Goal: Communication & Community: Answer question/provide support

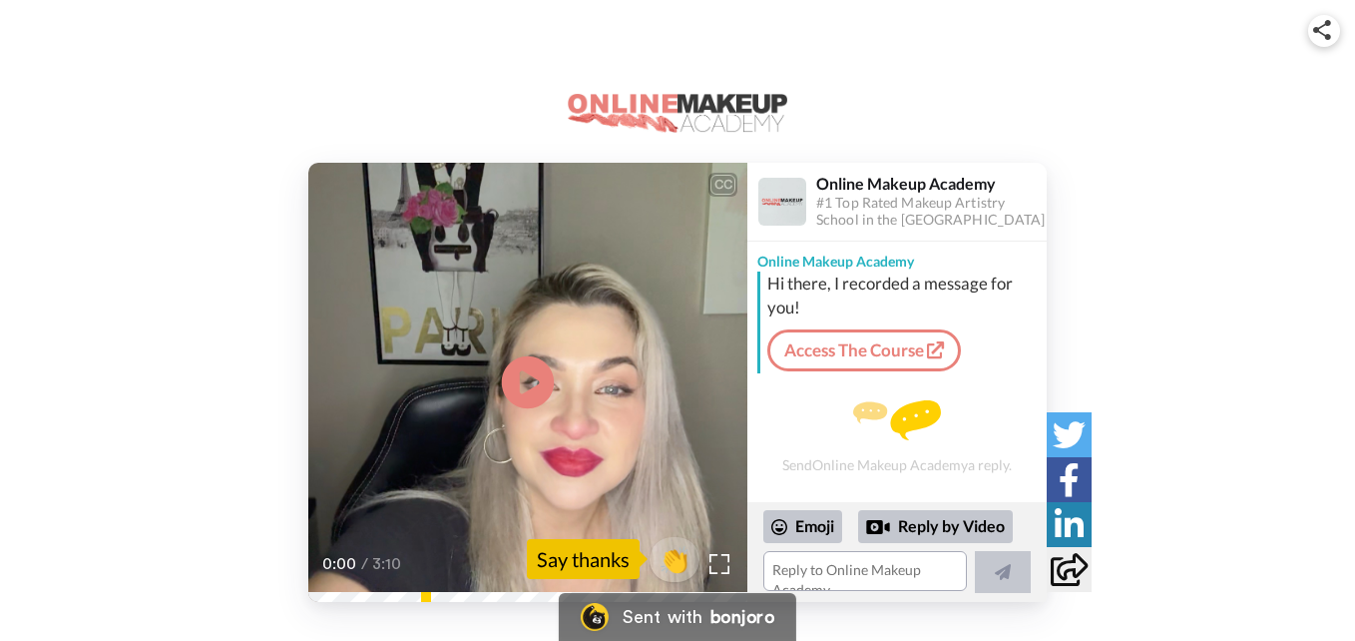
click at [524, 380] on icon "Play/Pause" at bounding box center [528, 381] width 53 height 95
click at [622, 372] on video at bounding box center [527, 382] width 439 height 439
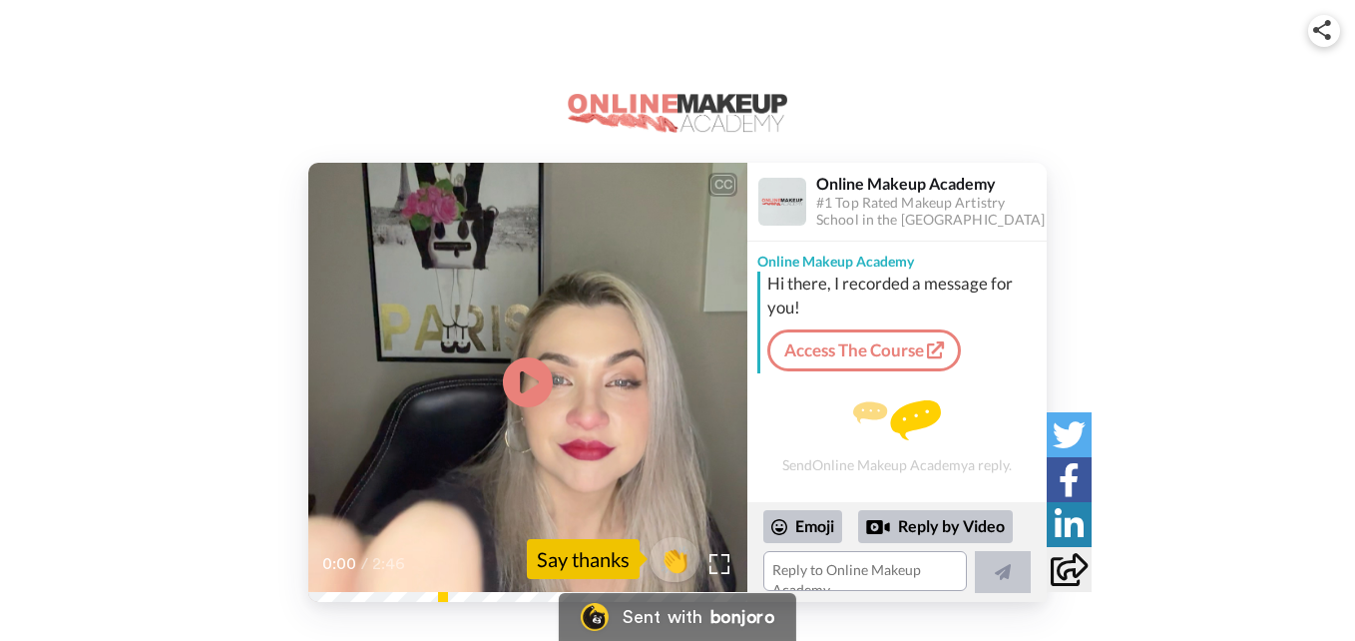
click at [585, 413] on video at bounding box center [527, 382] width 439 height 439
click at [713, 565] on img at bounding box center [720, 563] width 21 height 21
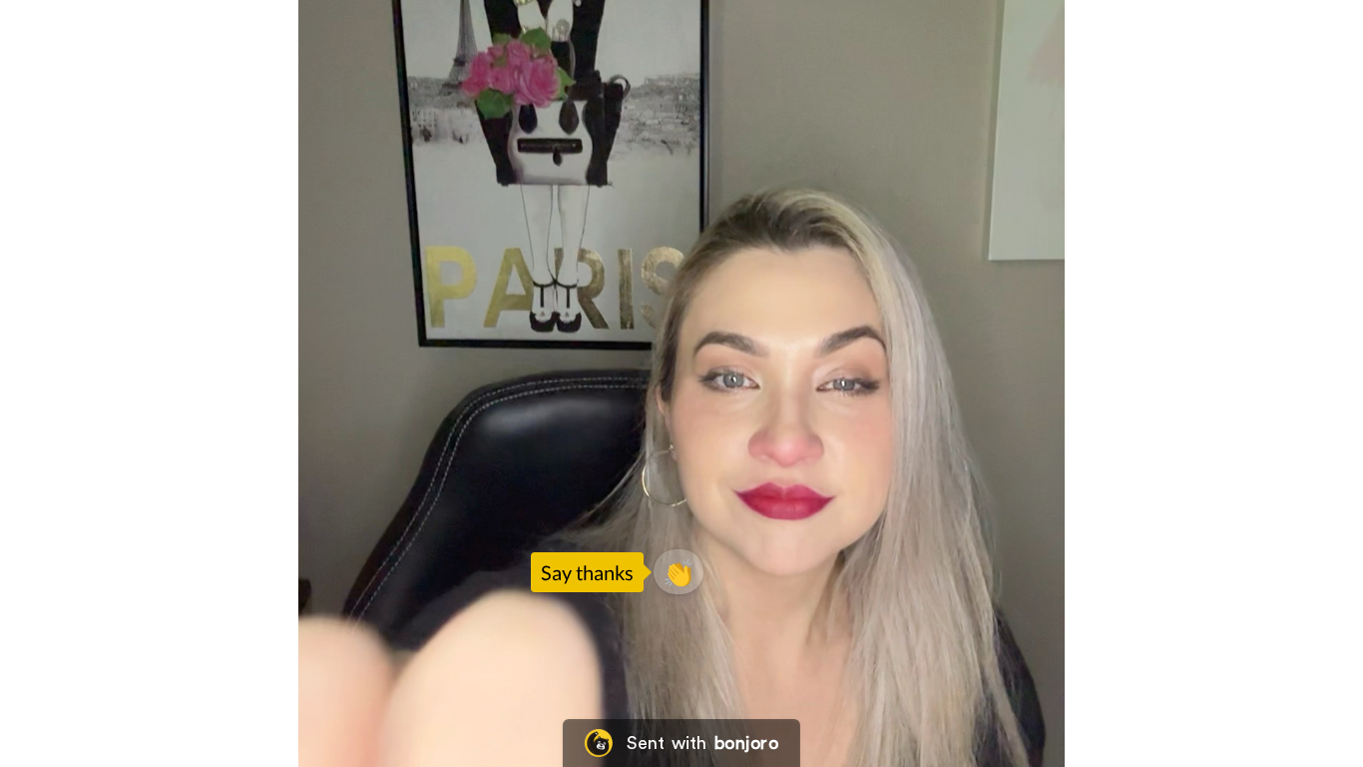
drag, startPoint x: 1146, startPoint y: 417, endPoint x: 1142, endPoint y: 343, distance: 74.0
click at [1146, 417] on video at bounding box center [681, 383] width 1363 height 767
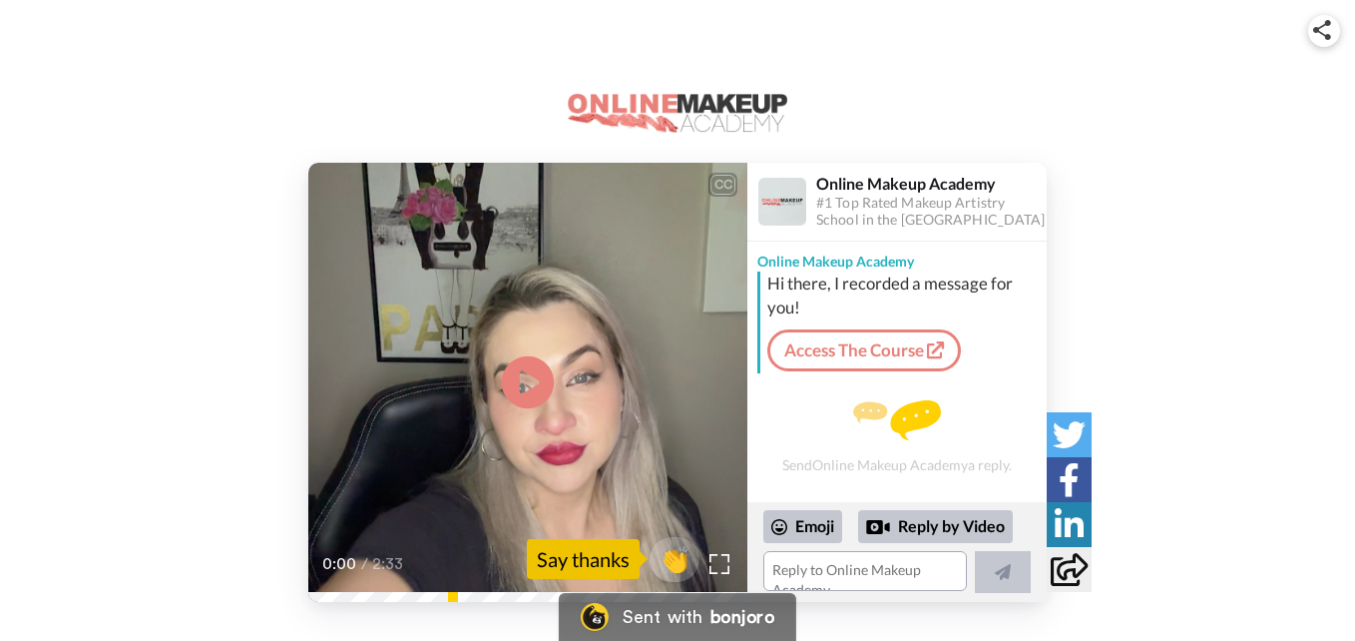
click at [518, 393] on icon at bounding box center [528, 381] width 53 height 53
click at [912, 568] on textarea at bounding box center [866, 571] width 204 height 40
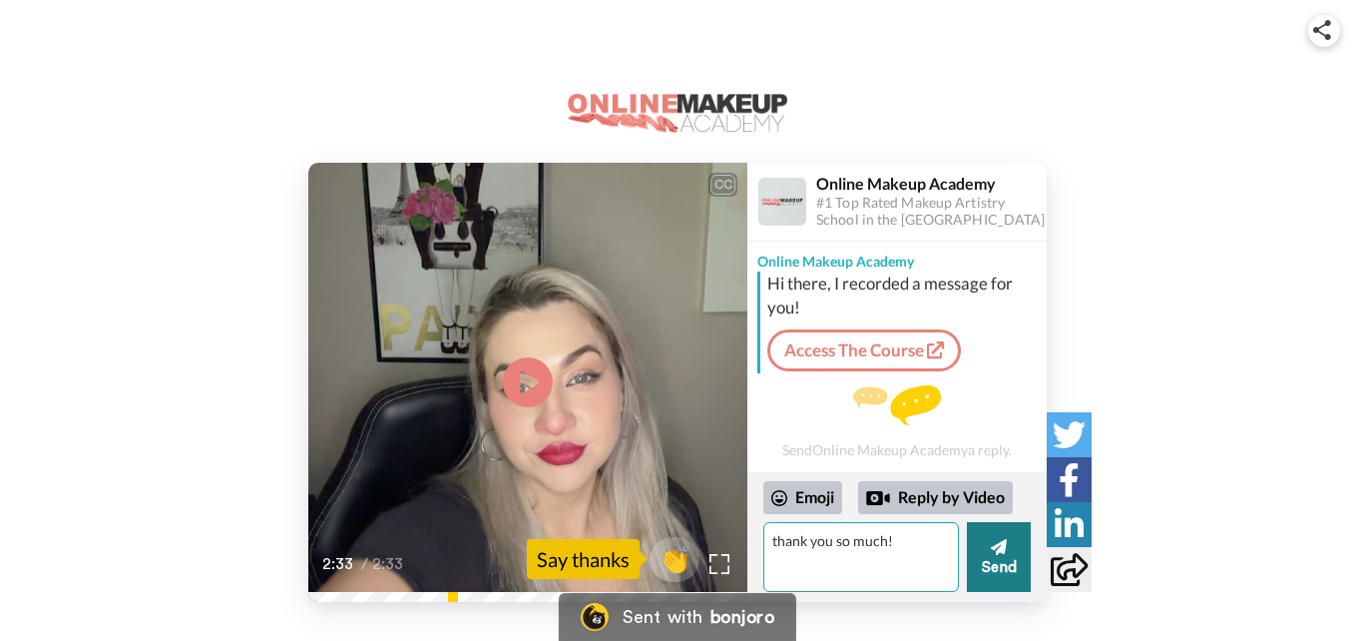
type textarea "thank you so much!"
click at [1014, 561] on button "Send" at bounding box center [999, 557] width 64 height 70
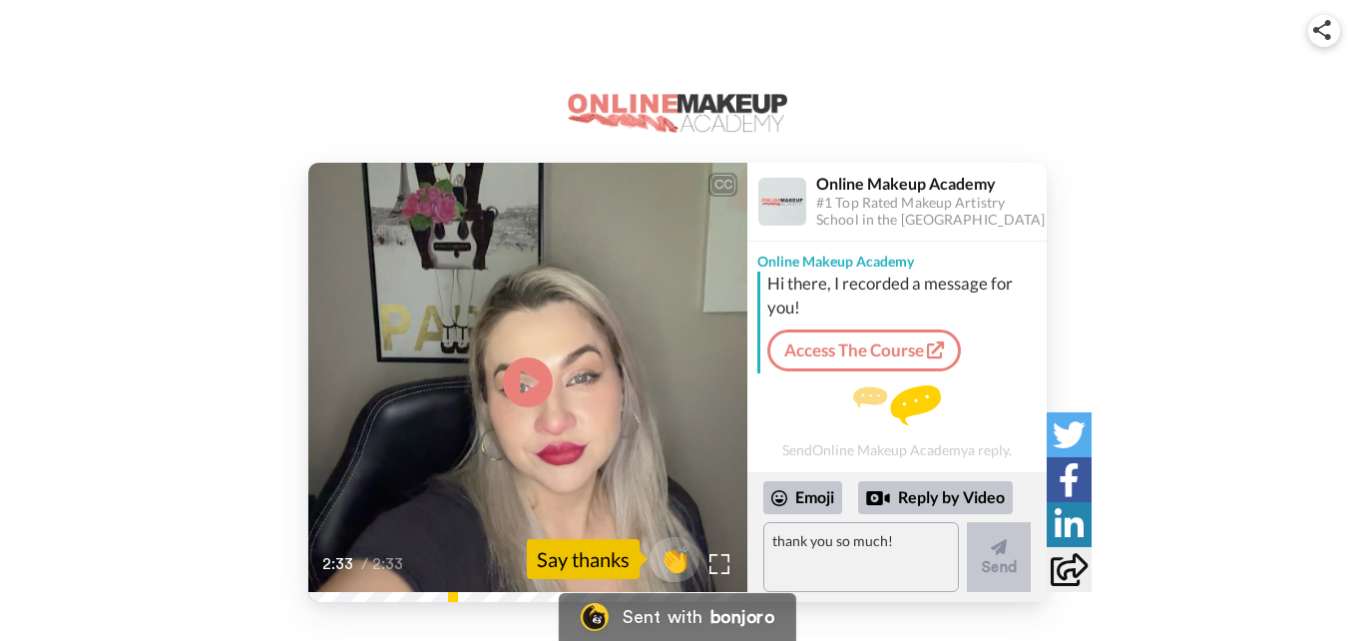
scroll to position [29, 0]
